Goal: Communication & Community: Participate in discussion

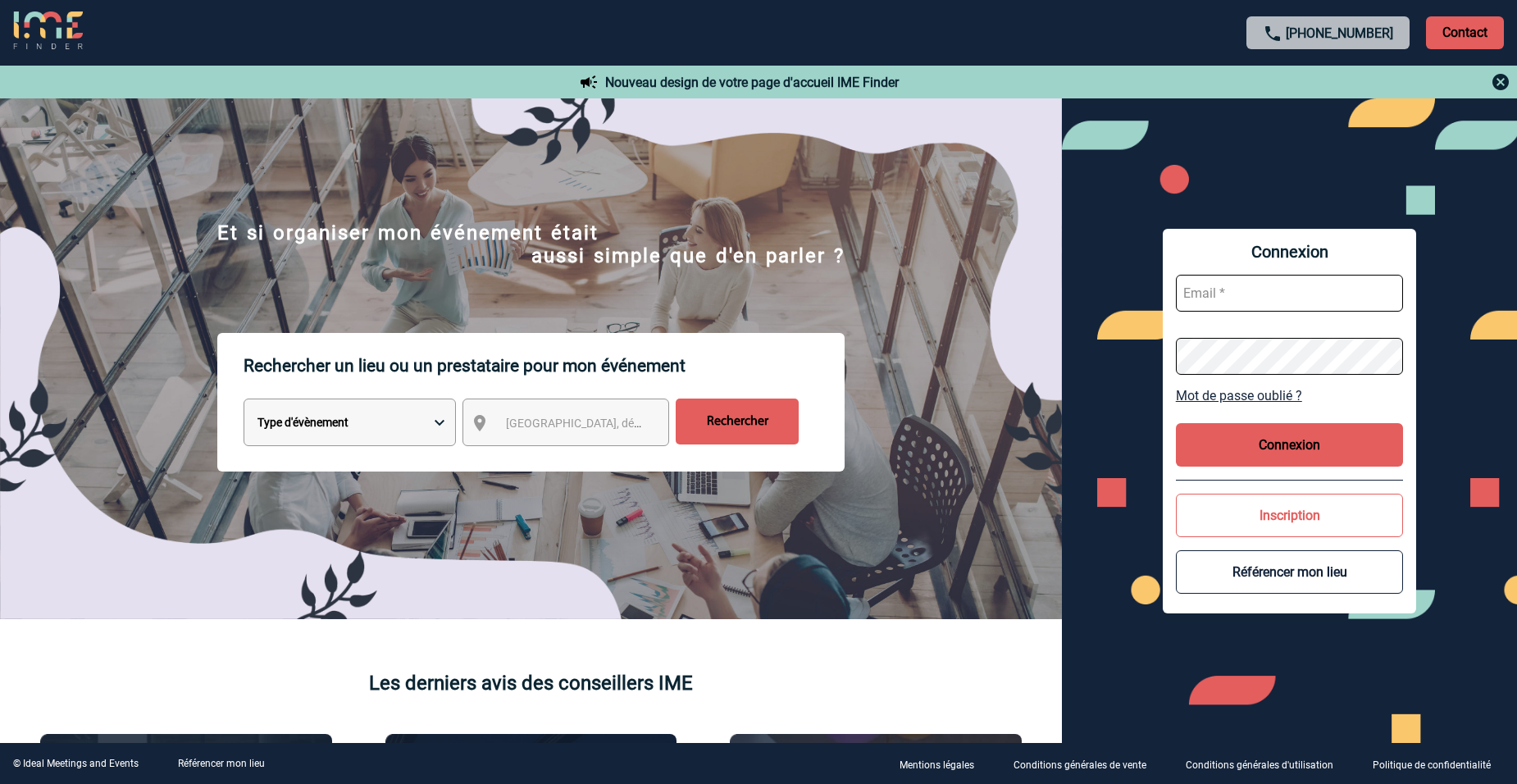
click at [1262, 296] on input "text" at bounding box center [1290, 293] width 228 height 37
type input "virginie.goullianne@albea-patrimoine.com"
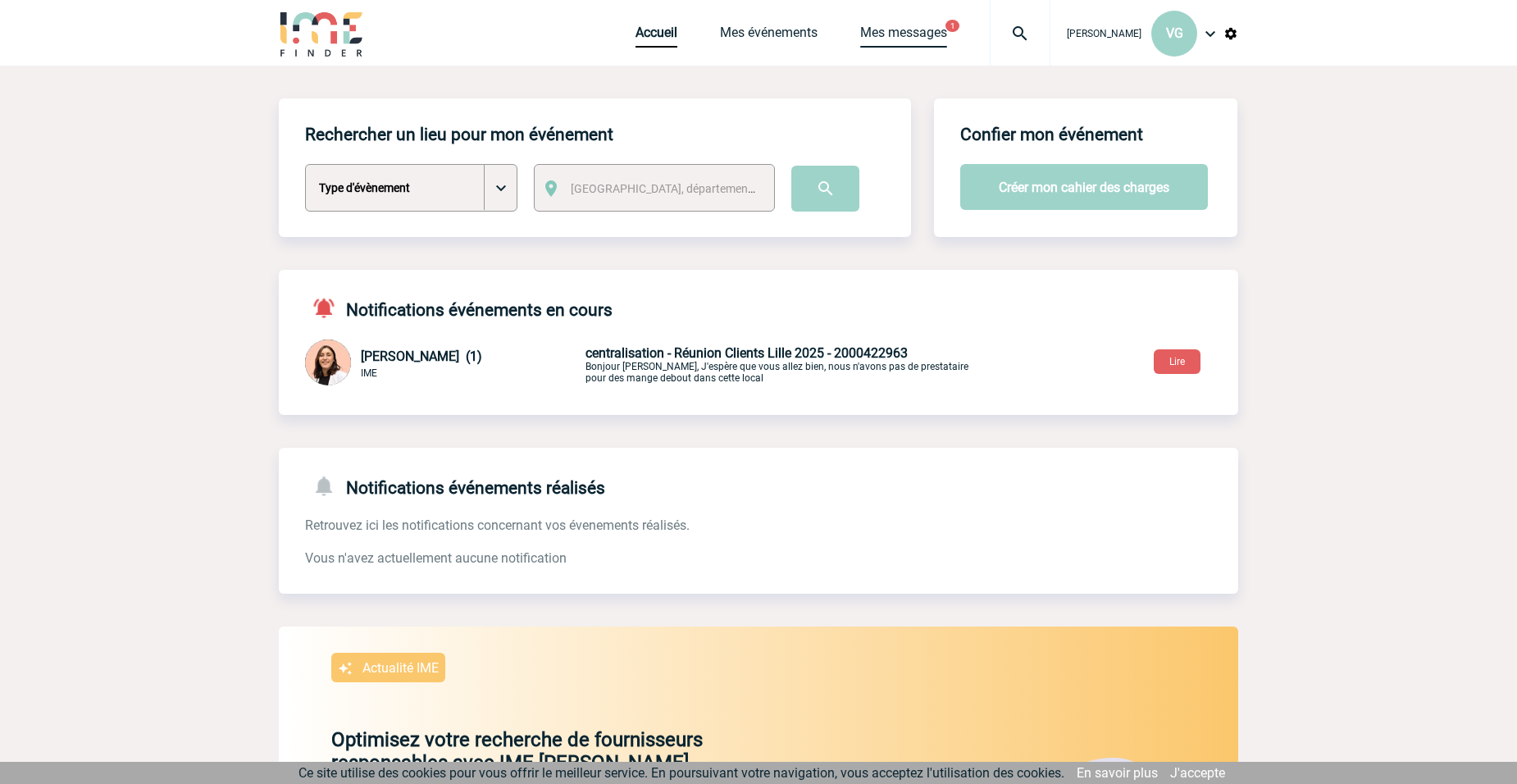
click at [884, 30] on link "Mes messages" at bounding box center [903, 36] width 87 height 23
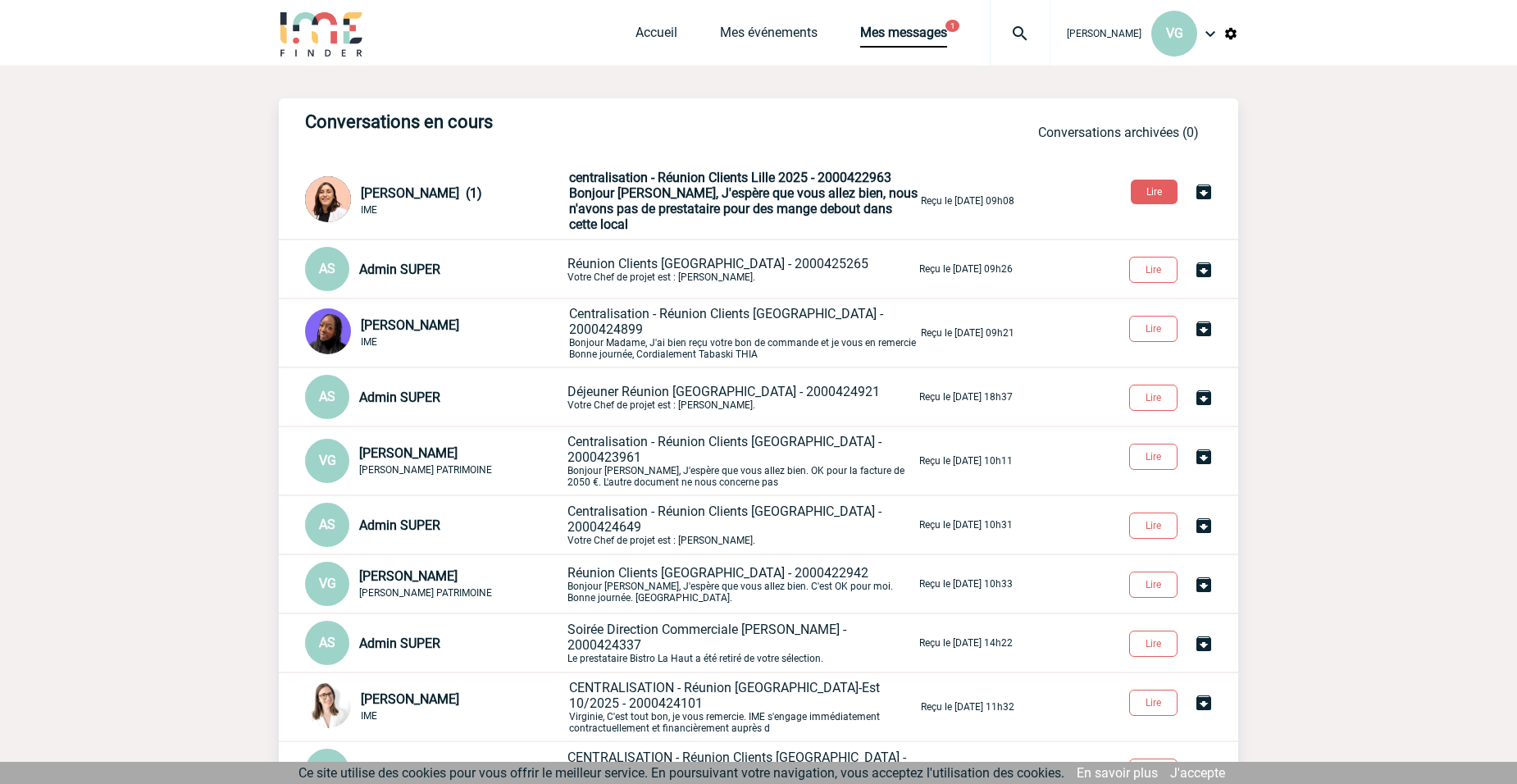
scroll to position [123, 0]
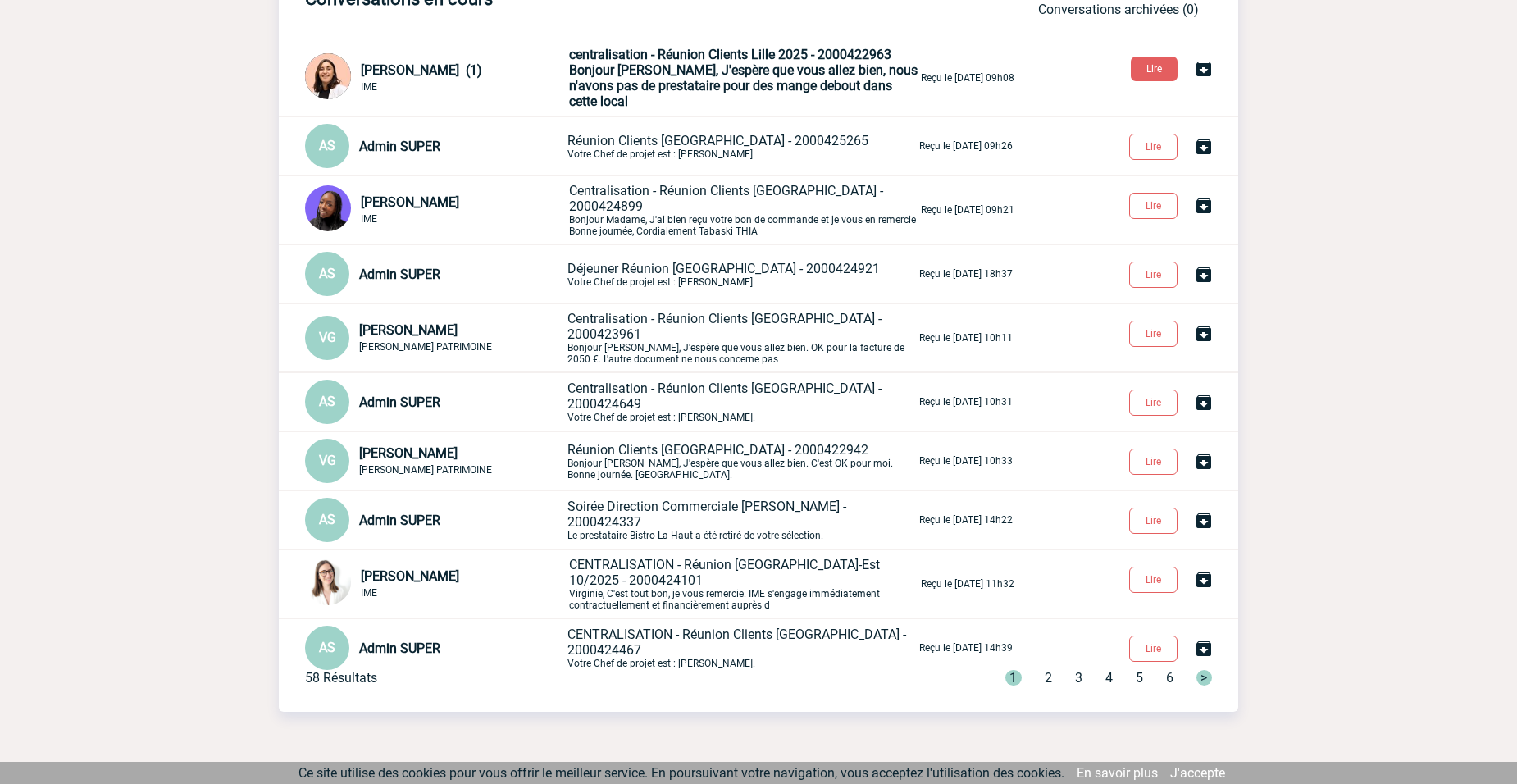
click at [1046, 670] on span "2" at bounding box center [1048, 678] width 8 height 15
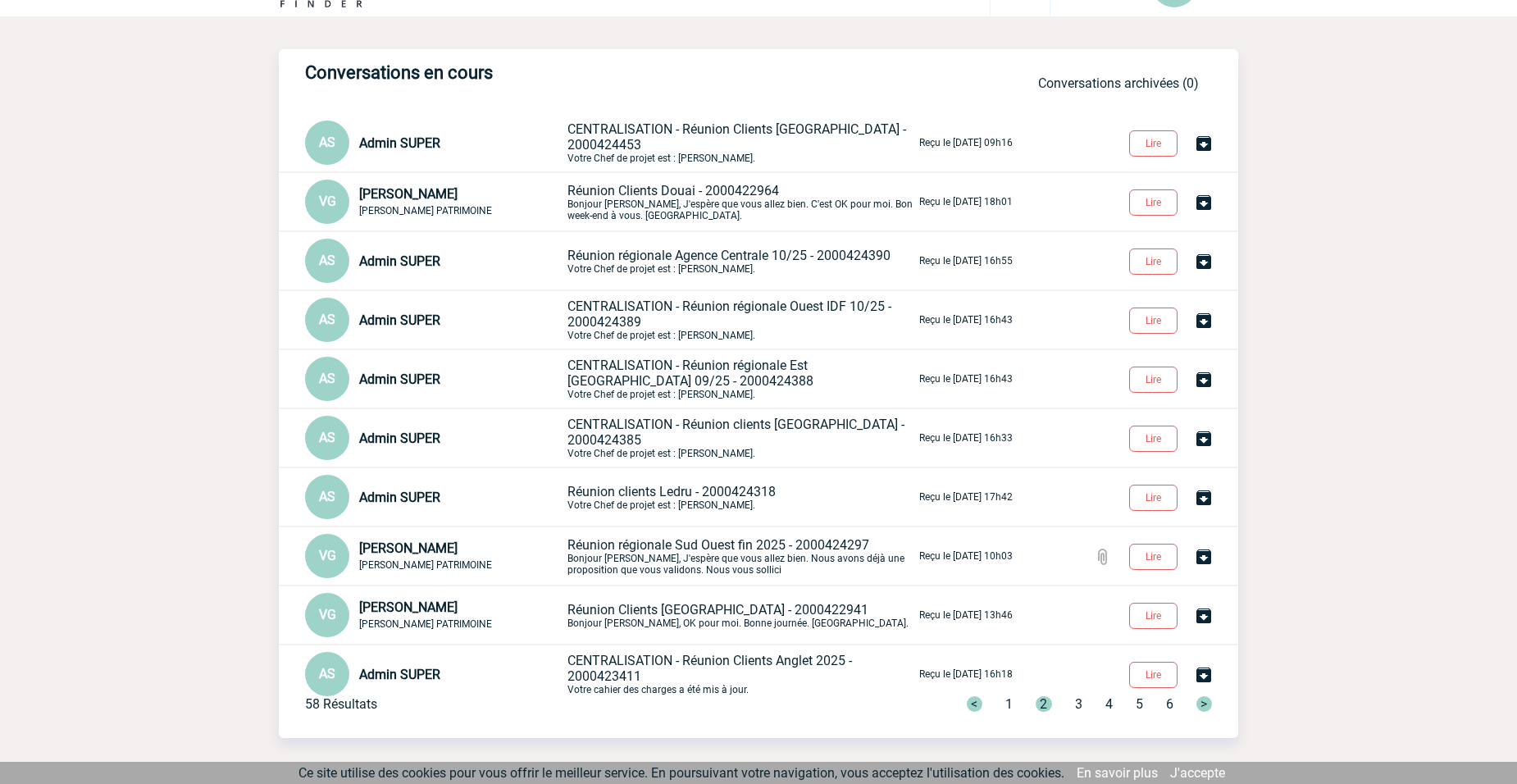
scroll to position [0, 0]
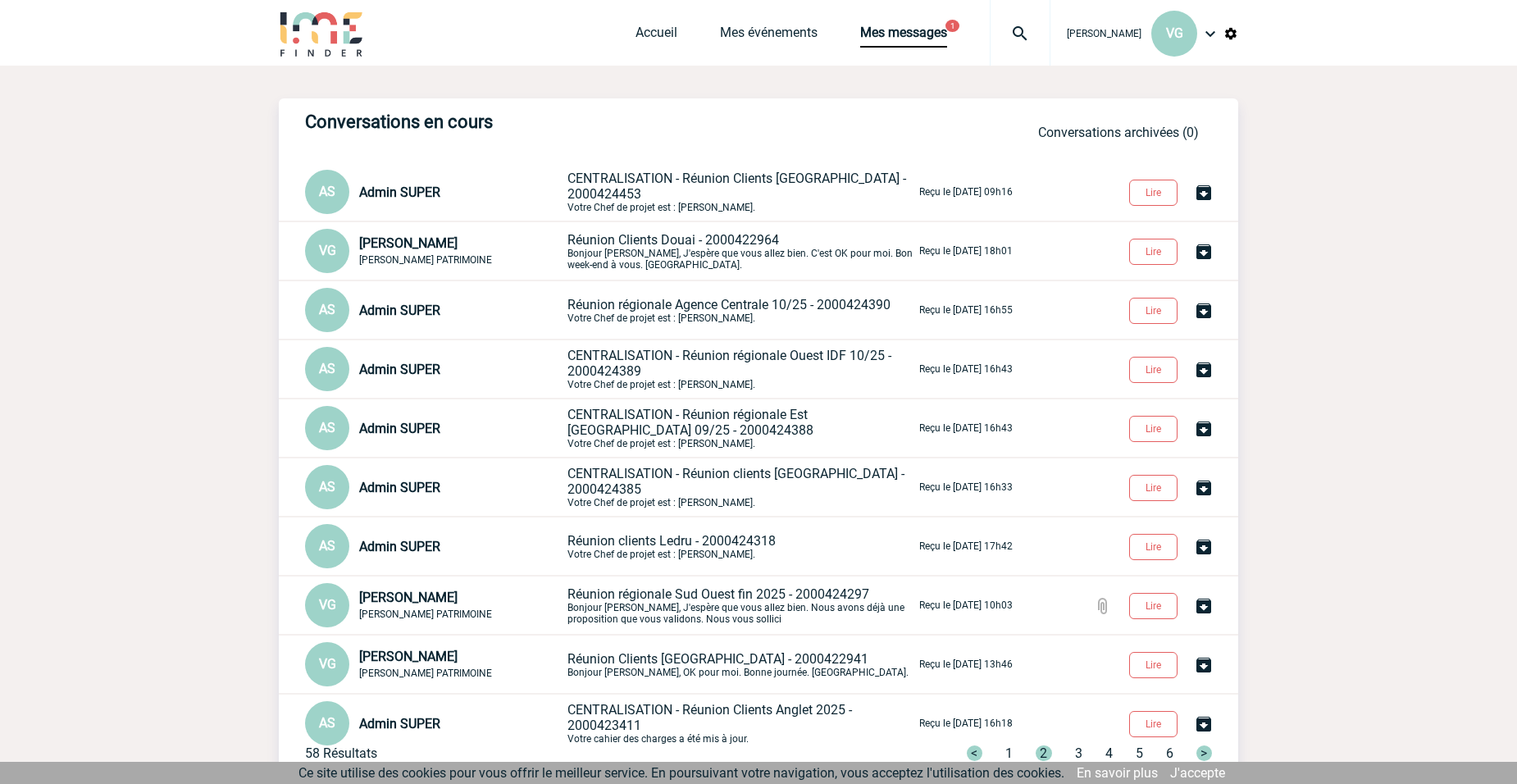
click at [647, 478] on span "CENTRALISATION - Réunion clients [GEOGRAPHIC_DATA] - 2000424385" at bounding box center [735, 482] width 337 height 31
